Goal: Check status: Check status

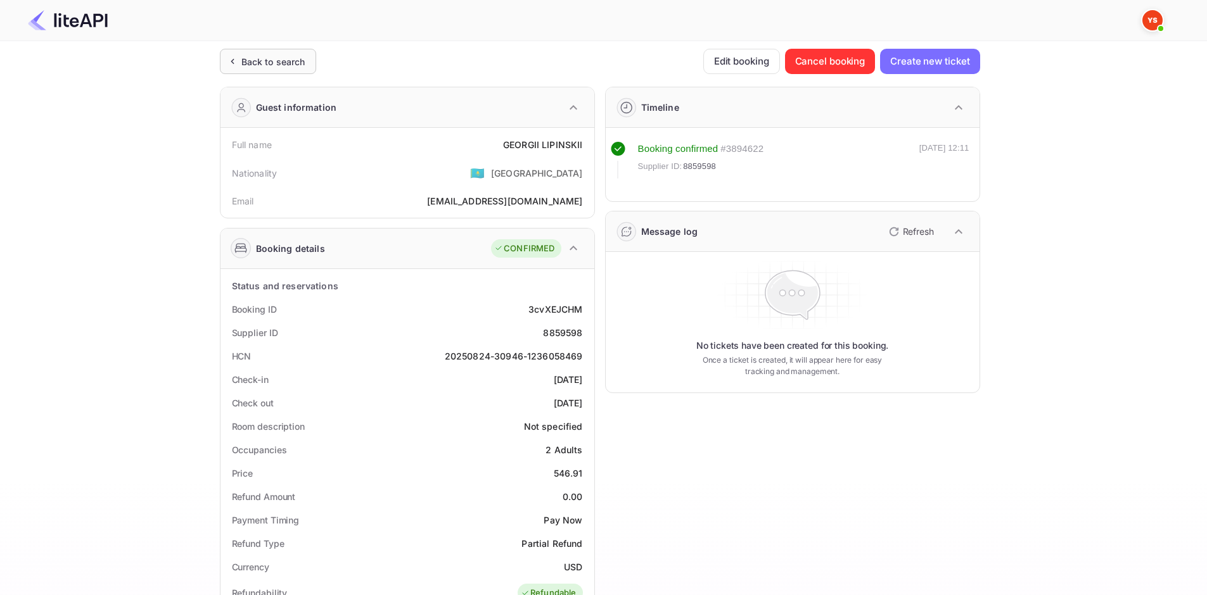
click at [277, 59] on div "Back to search" at bounding box center [273, 61] width 64 height 13
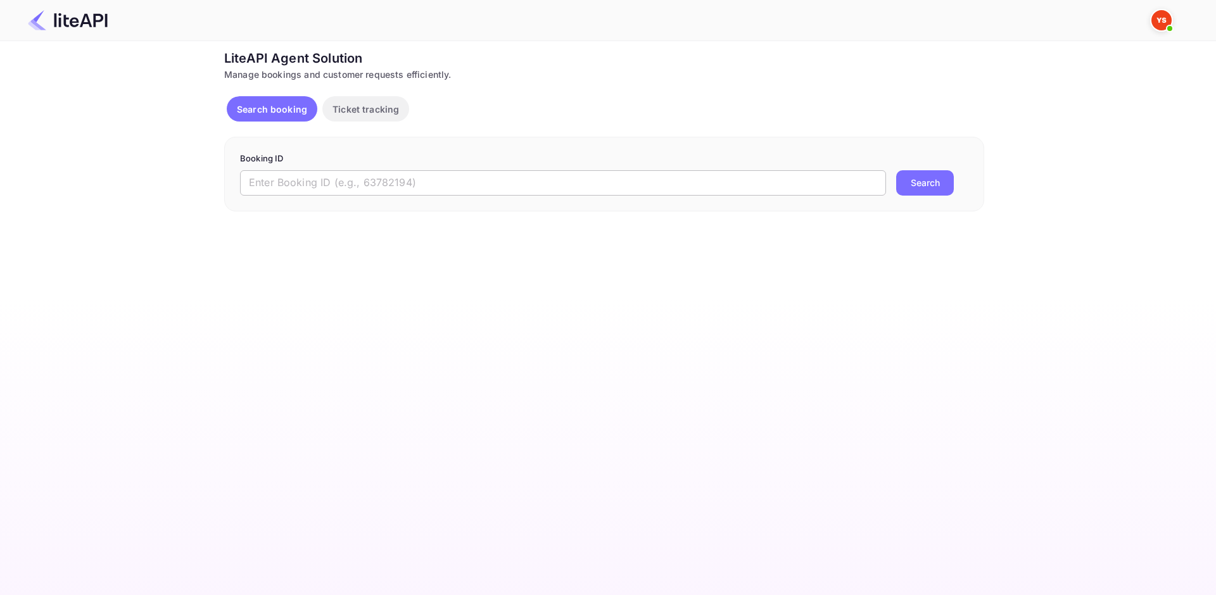
click at [352, 176] on input "text" at bounding box center [563, 182] width 646 height 25
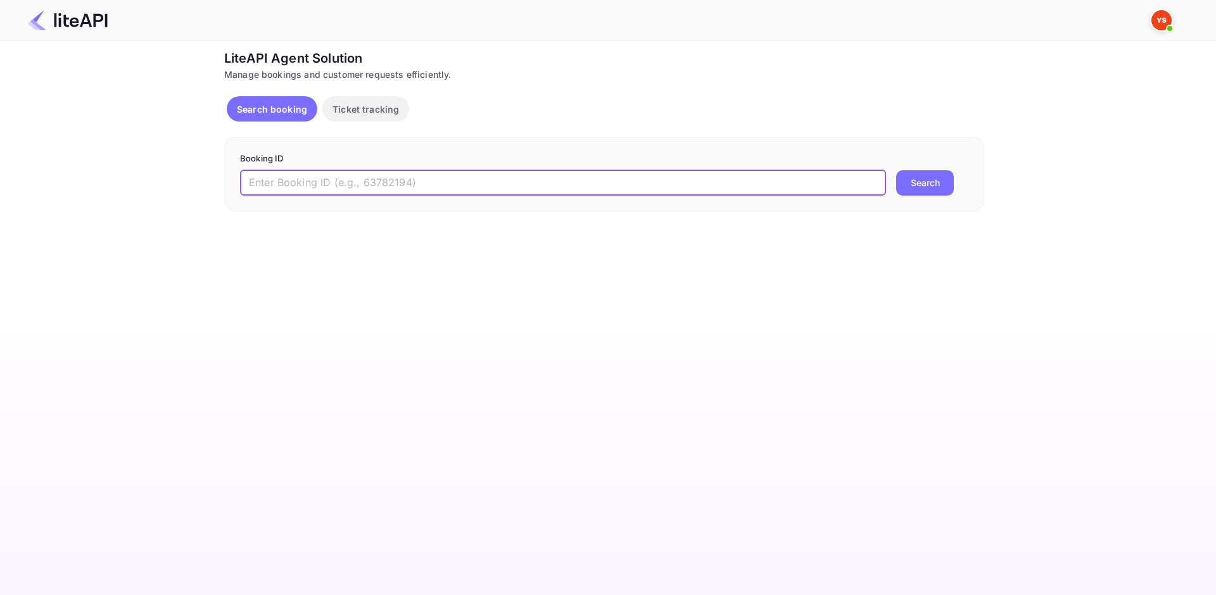
paste input "8156454"
type input "8156454"
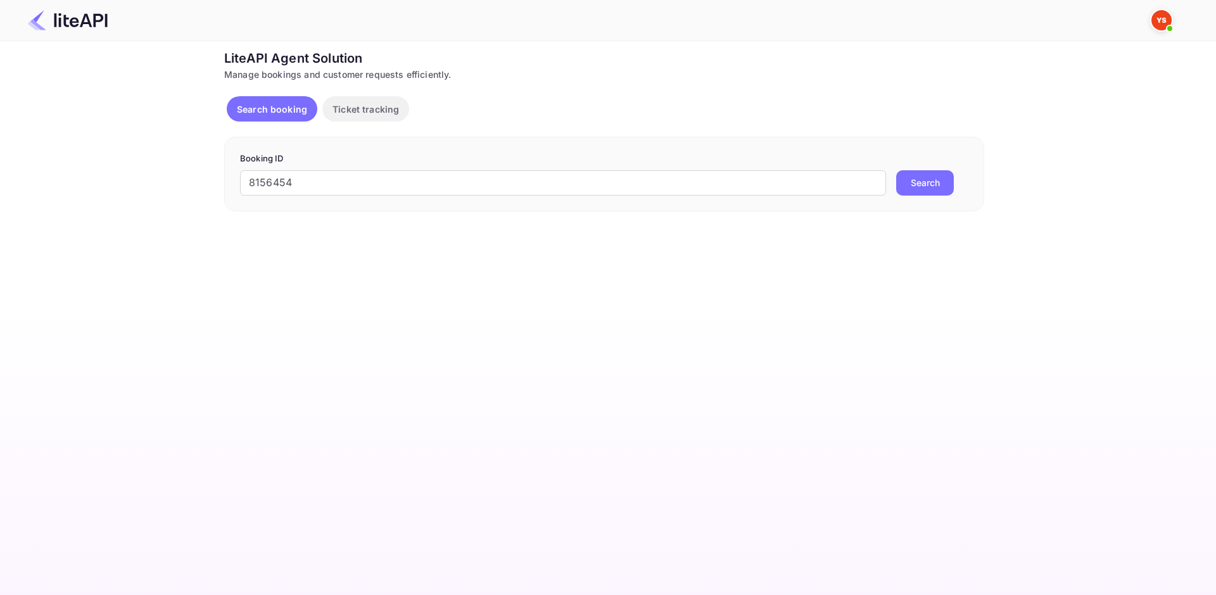
click at [931, 180] on button "Search" at bounding box center [925, 182] width 58 height 25
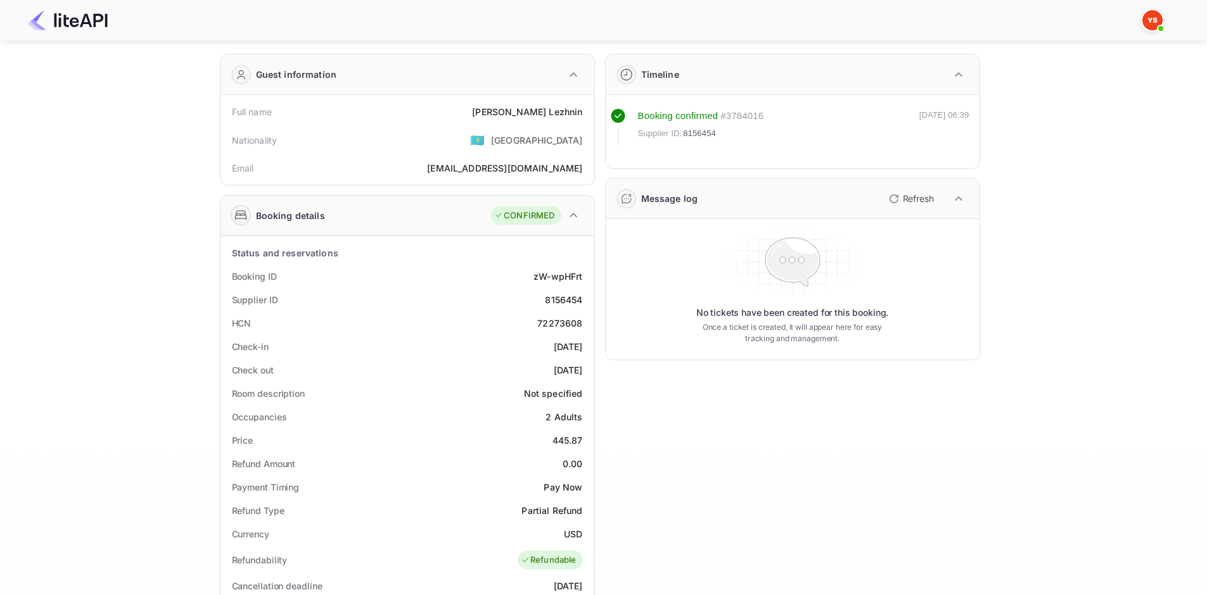
scroll to position [253, 0]
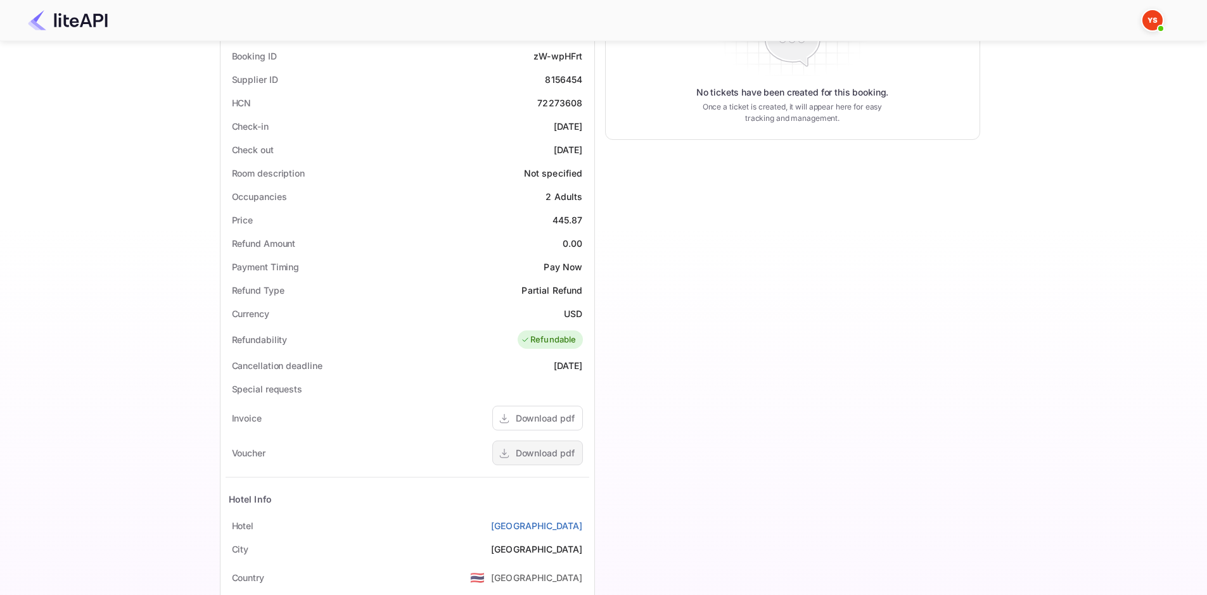
click at [557, 454] on div "Download pdf" at bounding box center [545, 453] width 59 height 13
